Goal: Use online tool/utility: Use online tool/utility

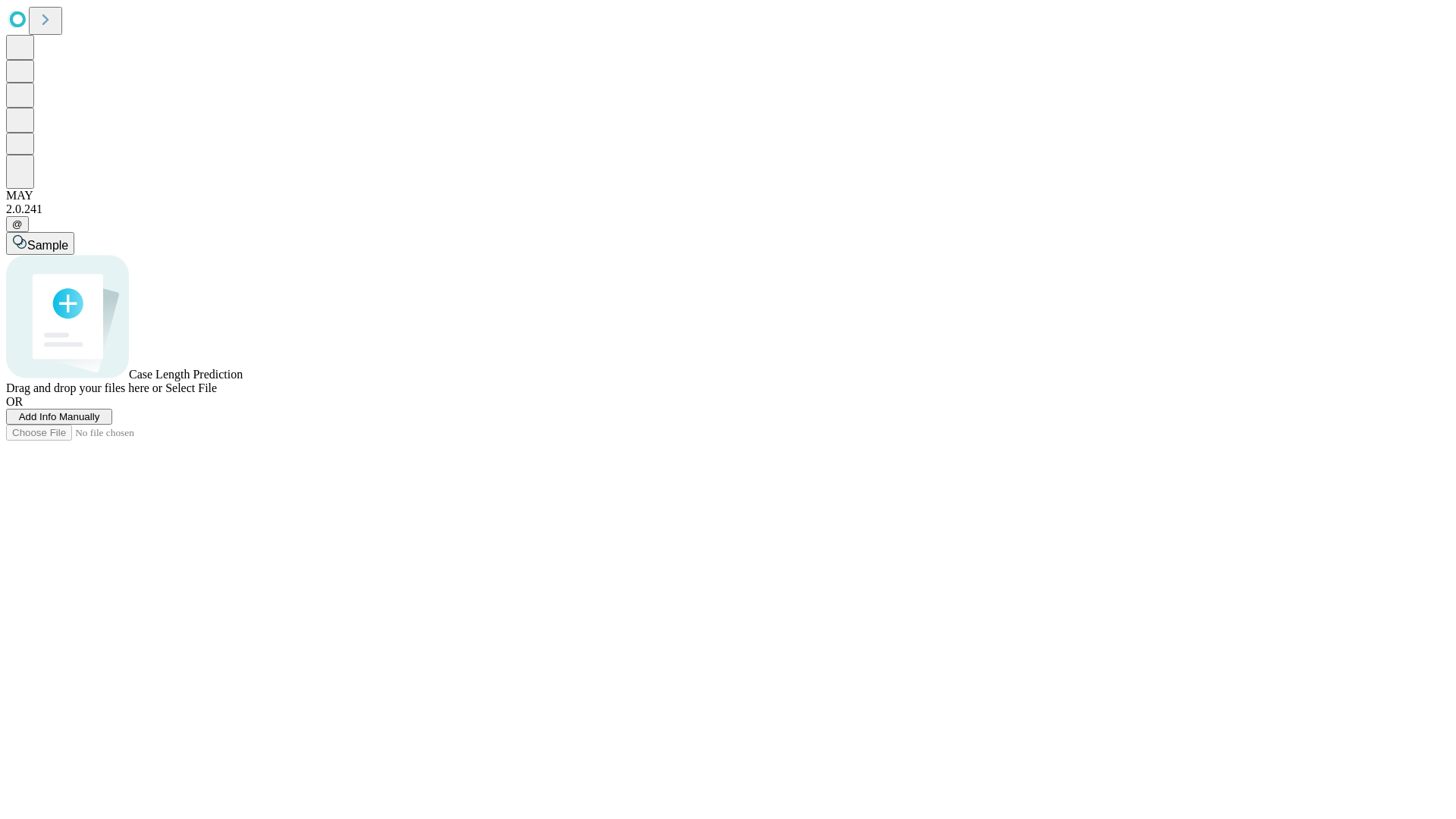
click at [100, 422] on span "Add Info Manually" at bounding box center [59, 416] width 81 height 12
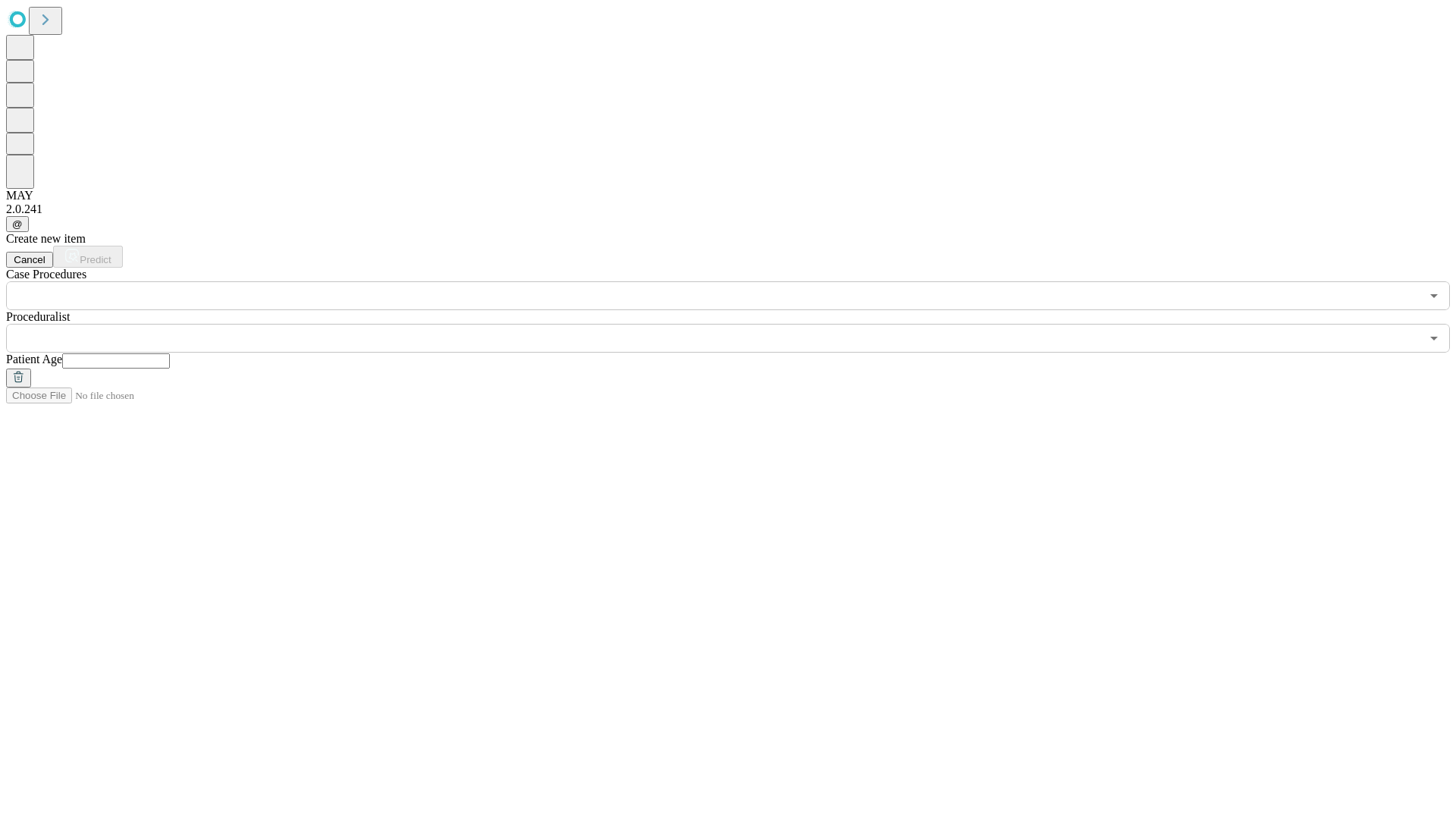
click at [170, 354] on input "text" at bounding box center [116, 361] width 108 height 15
type input "**"
click at [738, 324] on input "text" at bounding box center [713, 338] width 1414 height 29
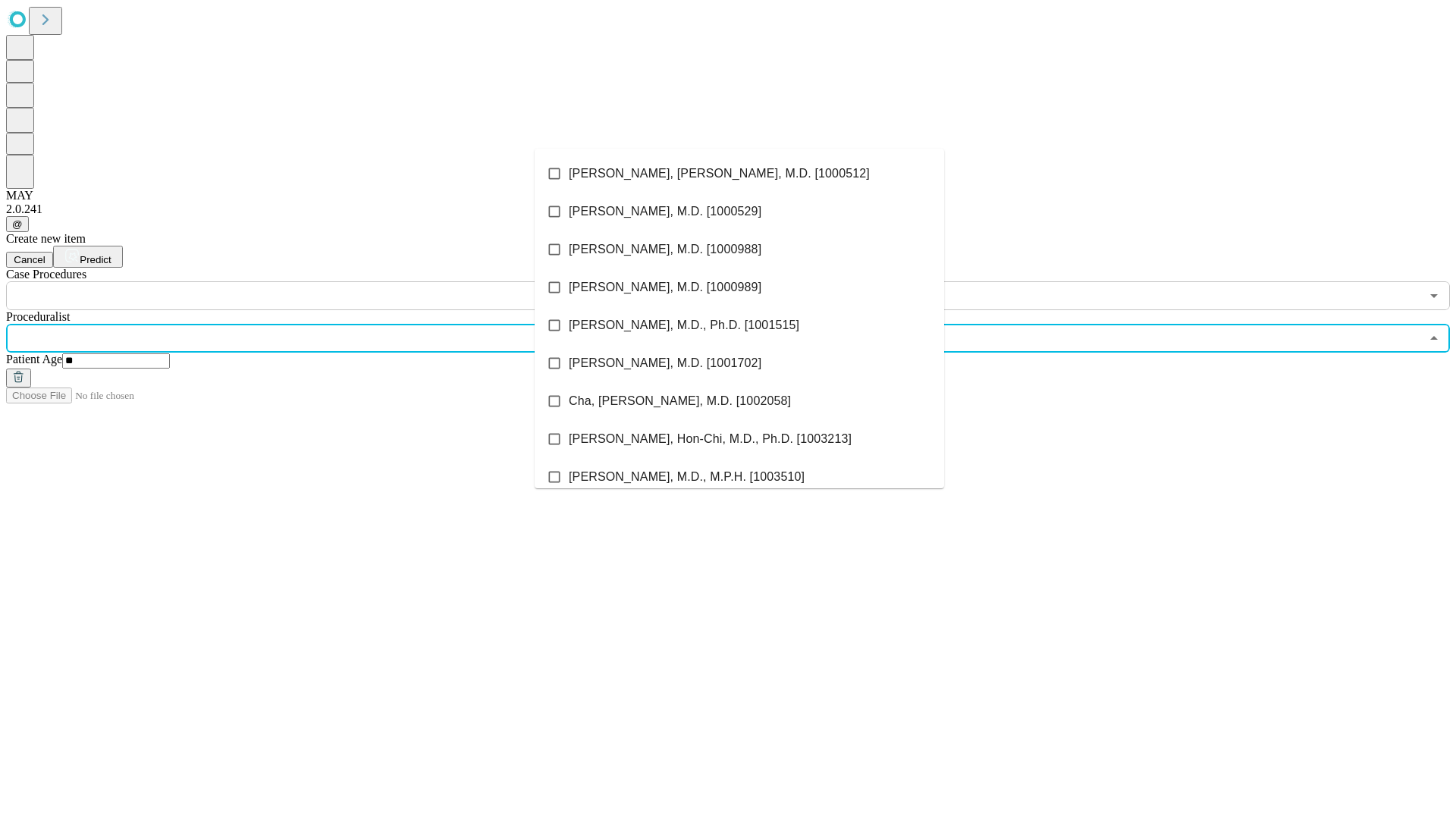
click at [739, 173] on li "[PERSON_NAME], [PERSON_NAME], M.D. [1000512]" at bounding box center [739, 173] width 410 height 38
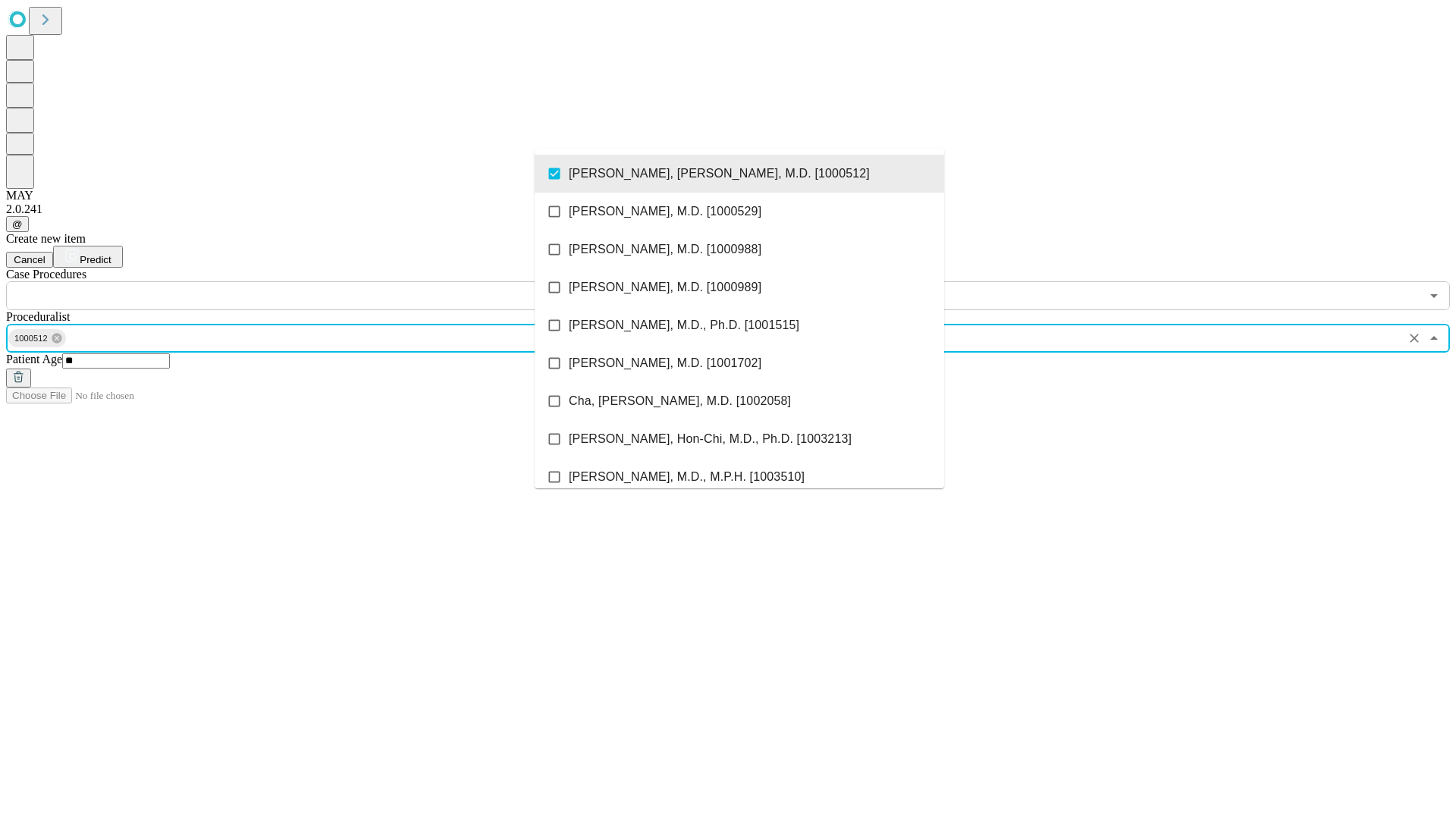
click at [319, 281] on input "text" at bounding box center [713, 296] width 1414 height 29
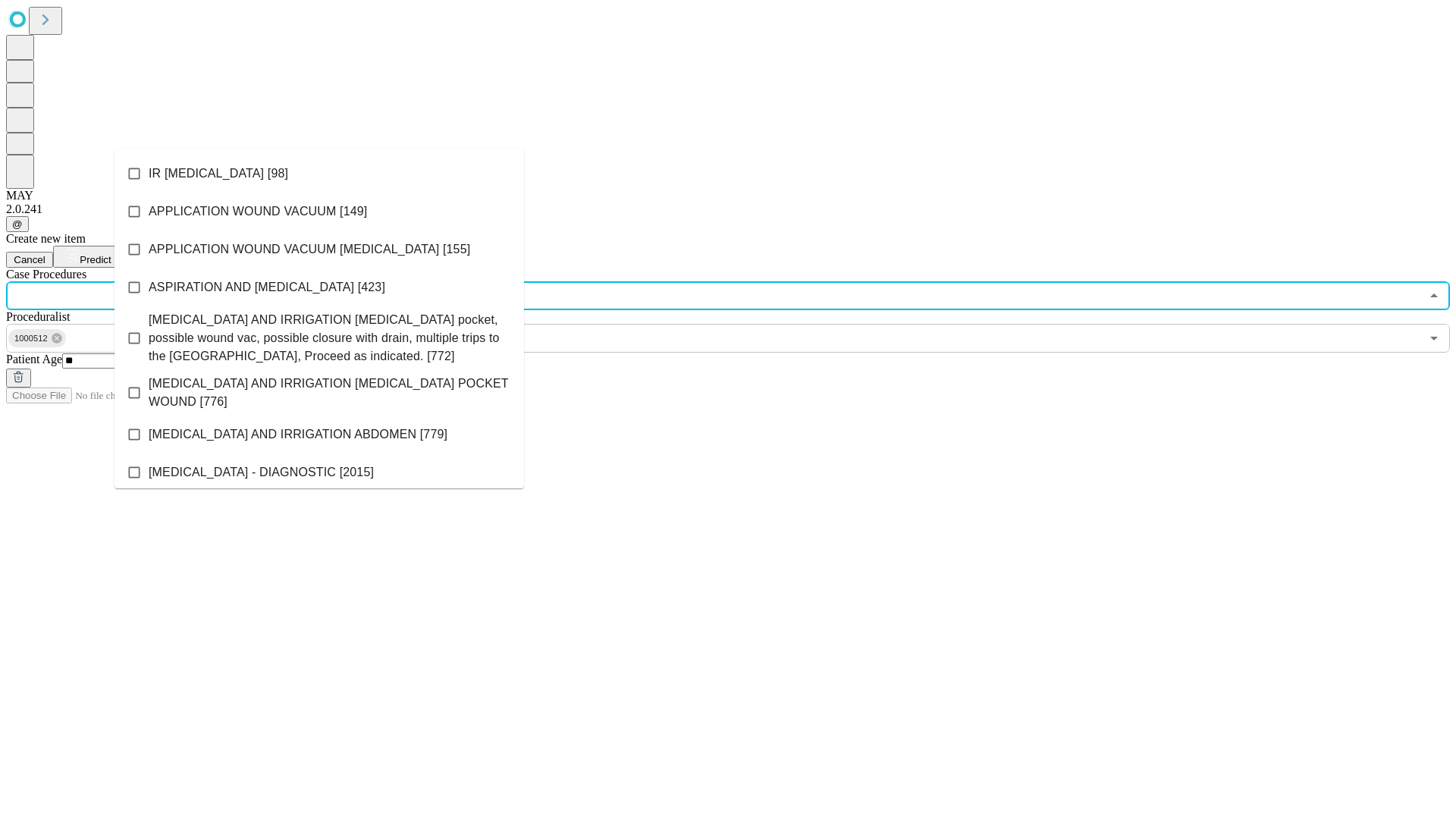
click at [320, 173] on li "IR [MEDICAL_DATA] [98]" at bounding box center [319, 173] width 410 height 38
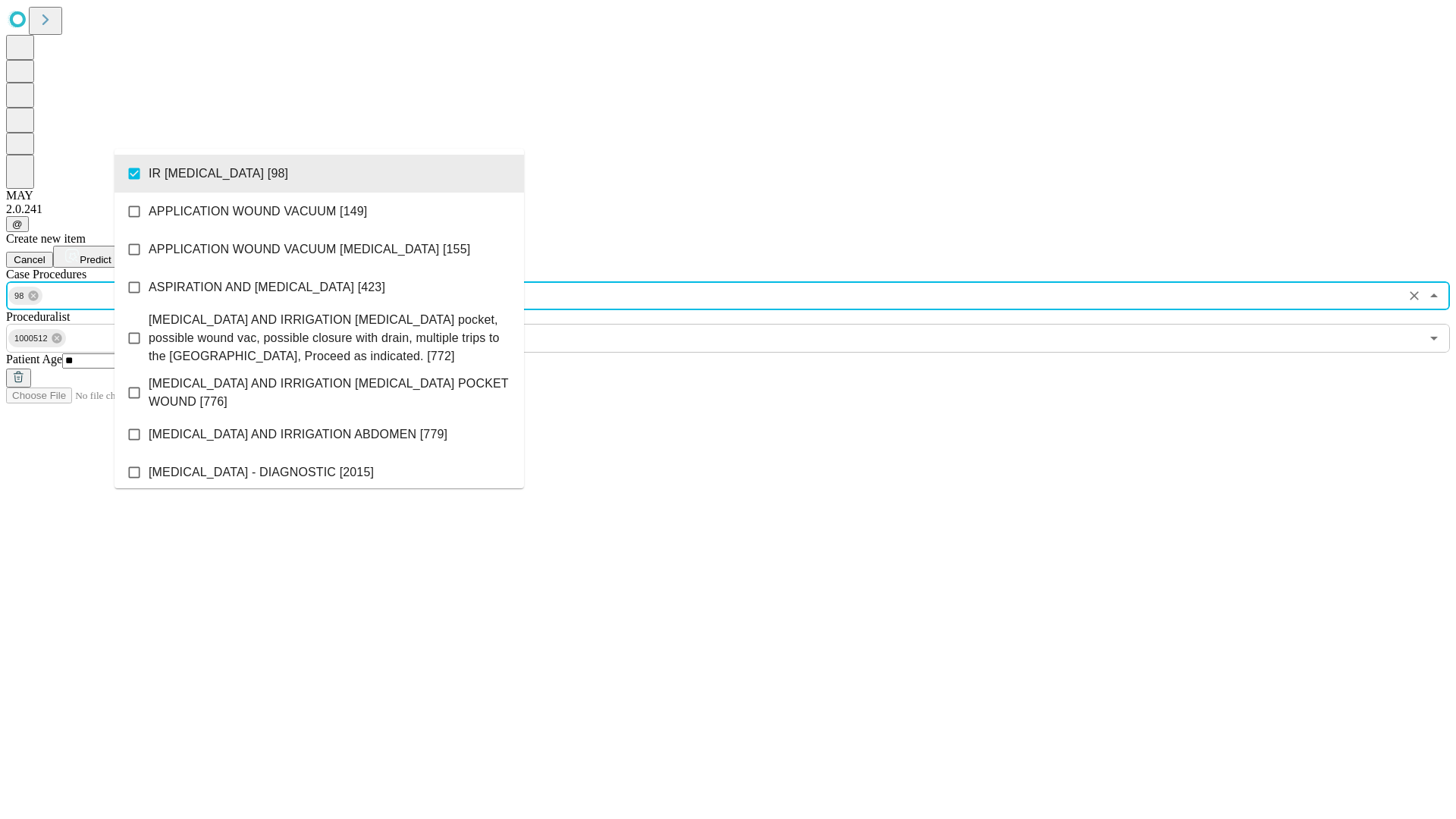
click at [111, 254] on span "Predict" at bounding box center [95, 259] width 31 height 12
